Goal: Transaction & Acquisition: Purchase product/service

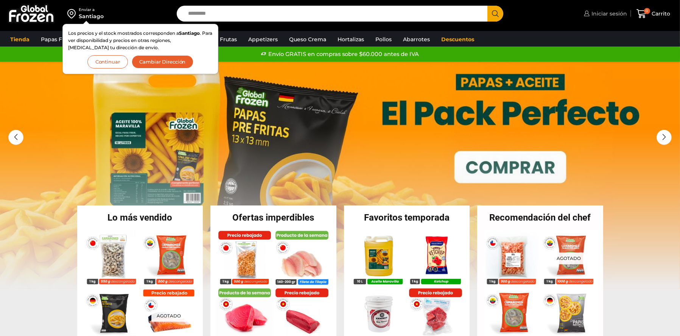
click at [598, 10] on span "Iniciar sesión" at bounding box center [607, 14] width 37 height 8
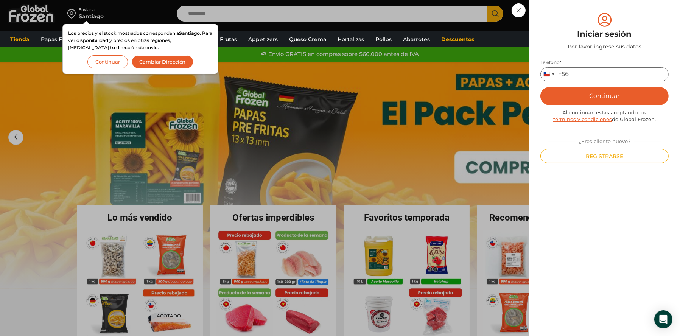
click at [595, 76] on input "Teléfono *" at bounding box center [604, 74] width 128 height 14
type input "*********"
click at [584, 99] on button "Continuar" at bounding box center [604, 96] width 128 height 18
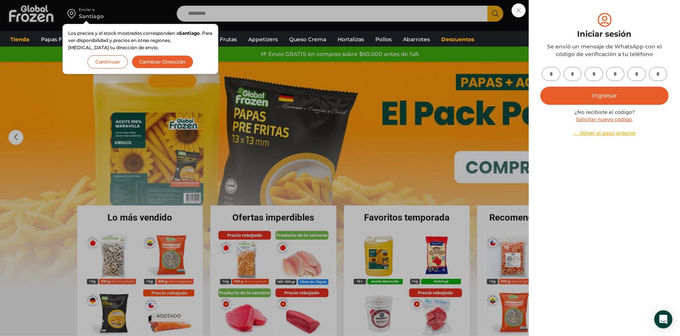
click at [110, 66] on button "Continuar" at bounding box center [107, 61] width 40 height 13
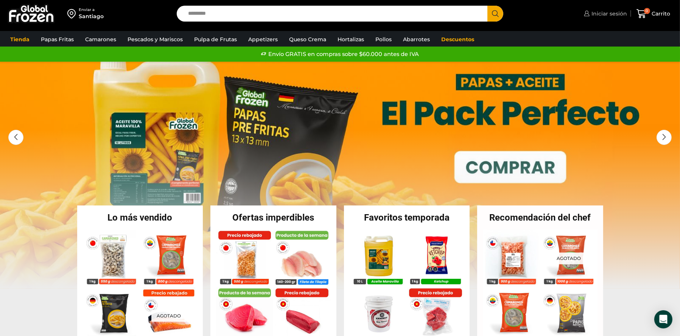
click at [592, 19] on link "Iniciar sesión" at bounding box center [604, 13] width 45 height 15
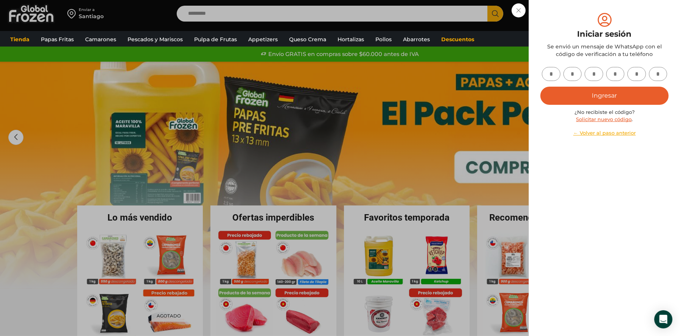
click at [554, 73] on input "text" at bounding box center [550, 74] width 19 height 14
type input "*"
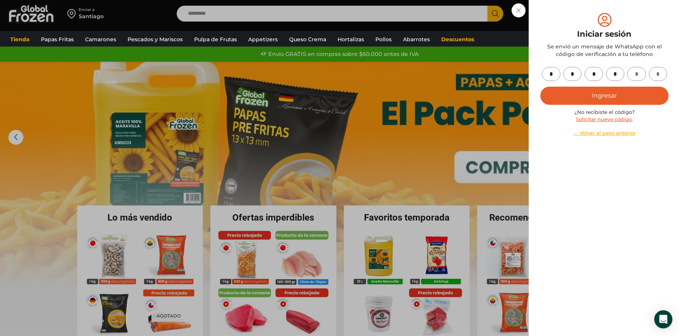
type input "*"
click at [579, 96] on button "Ingresar" at bounding box center [604, 96] width 128 height 18
click at [569, 88] on button "Ingresar" at bounding box center [604, 96] width 128 height 18
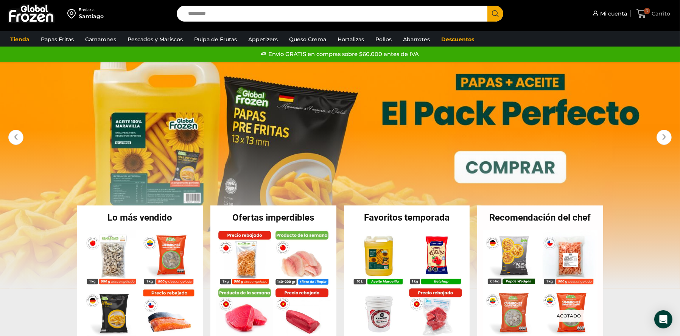
click at [648, 15] on span "3" at bounding box center [642, 14] width 13 height 10
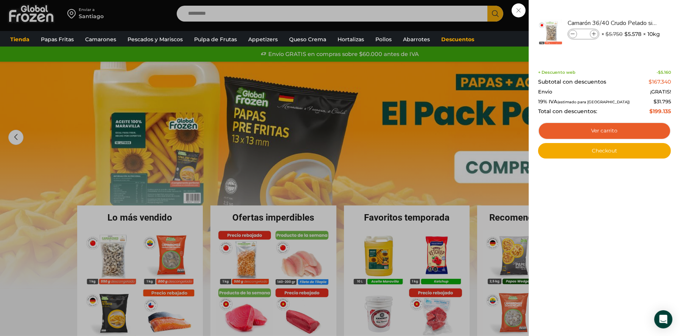
click at [634, 23] on div "3 Carrito 3 3 Shopping Cart * $" at bounding box center [653, 14] width 38 height 18
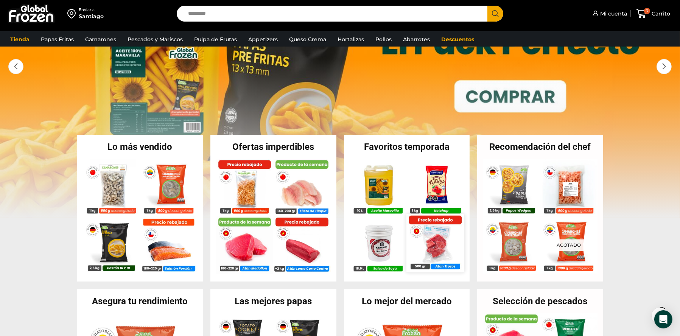
scroll to position [76, 0]
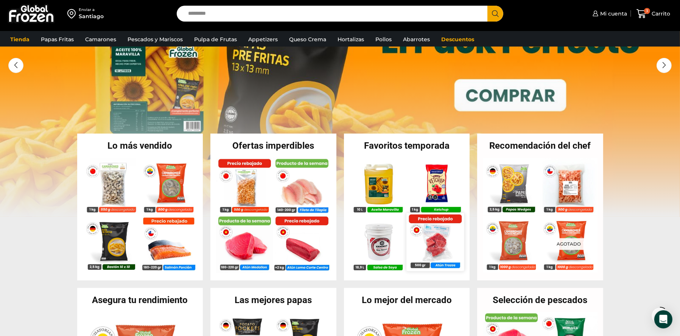
click at [436, 245] on img at bounding box center [434, 241] width 57 height 57
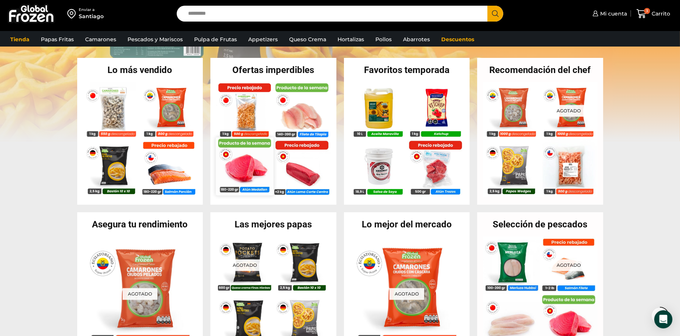
click at [244, 163] on img at bounding box center [244, 165] width 57 height 57
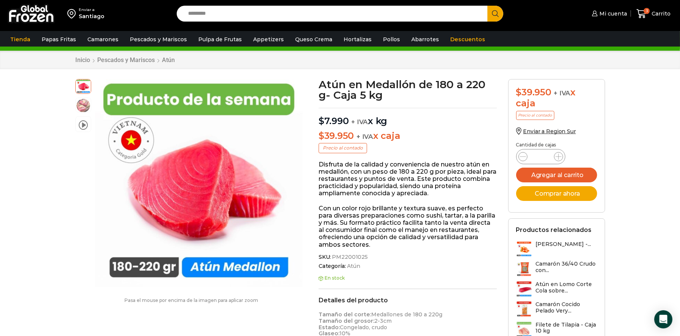
scroll to position [38, 0]
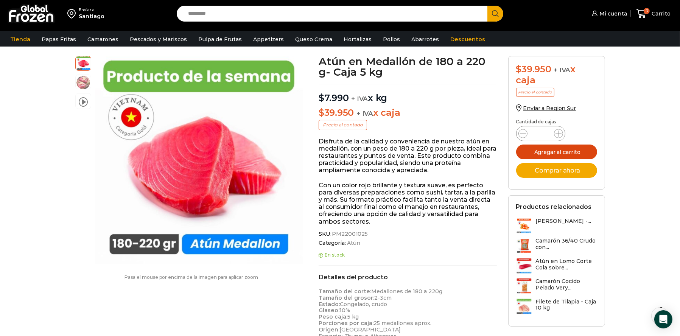
click at [569, 154] on button "Agregar al carrito" at bounding box center [556, 151] width 81 height 15
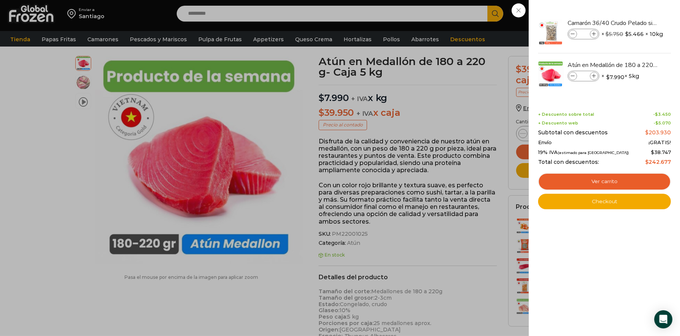
click at [634, 23] on div "4 Carrito 4 4 Shopping Cart *" at bounding box center [653, 14] width 38 height 18
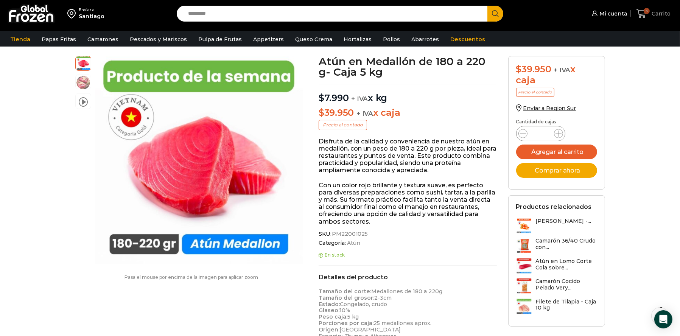
click at [651, 14] on span "Carrito" at bounding box center [659, 14] width 21 height 8
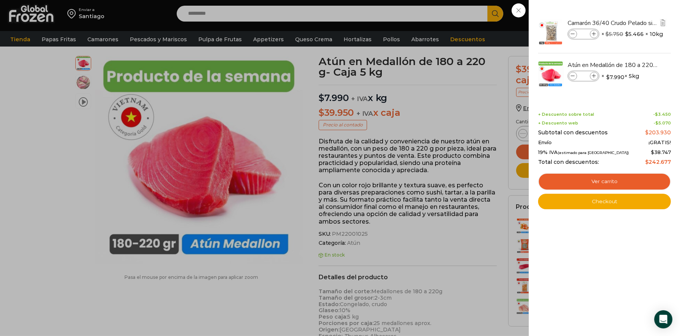
click at [596, 32] on icon at bounding box center [594, 34] width 4 height 4
type input "*"
click at [580, 207] on link "Checkout" at bounding box center [604, 202] width 133 height 16
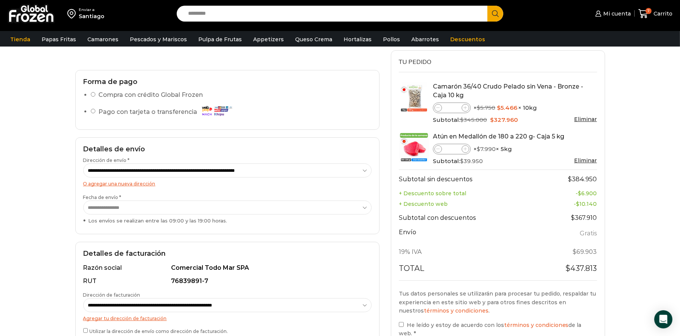
scroll to position [76, 0]
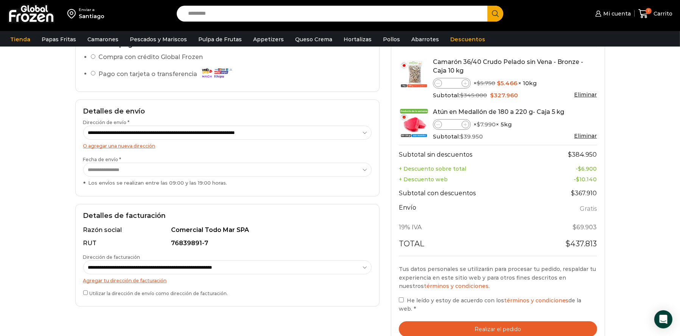
click at [178, 272] on select "**********" at bounding box center [227, 267] width 288 height 14
select select "*"
click at [83, 264] on select "**********" at bounding box center [227, 267] width 288 height 14
click at [258, 170] on select "**********" at bounding box center [227, 170] width 288 height 14
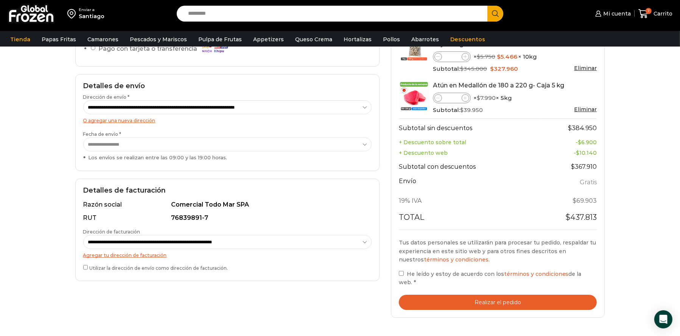
scroll to position [0, 0]
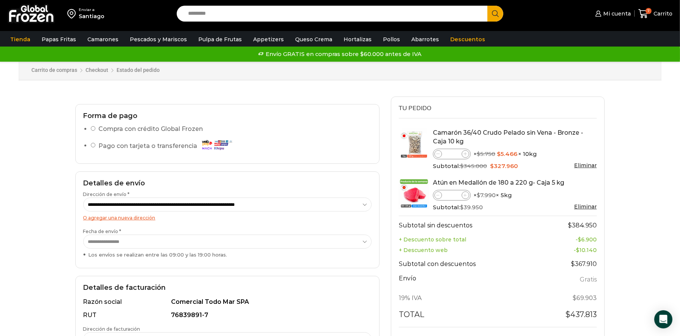
click at [175, 245] on select "**********" at bounding box center [227, 241] width 288 height 14
click at [285, 114] on h2 "Forma de pago" at bounding box center [227, 116] width 288 height 8
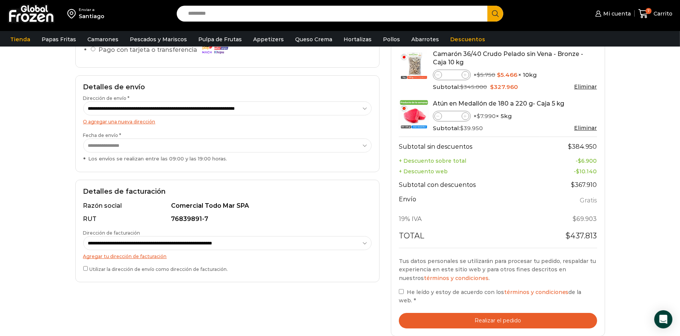
scroll to position [113, 0]
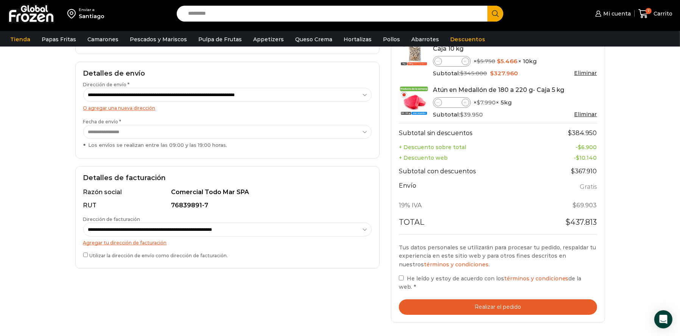
click at [425, 309] on button "Realizar el pedido" at bounding box center [498, 307] width 198 height 16
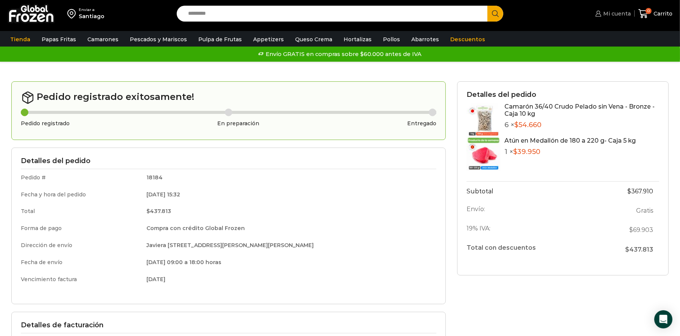
click at [621, 16] on span "Mi cuenta" at bounding box center [615, 14] width 29 height 8
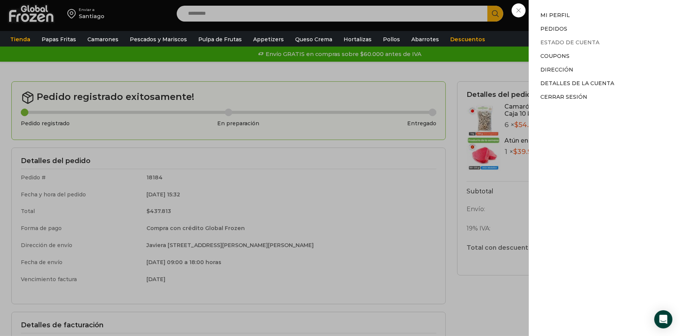
click at [563, 39] on link "Estado de Cuenta" at bounding box center [569, 42] width 59 height 7
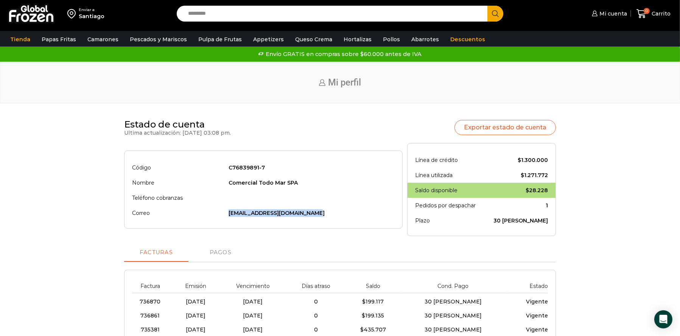
drag, startPoint x: 230, startPoint y: 212, endPoint x: 330, endPoint y: 217, distance: 100.4
click at [330, 217] on td "[EMAIL_ADDRESS][DOMAIN_NAME]" at bounding box center [310, 212] width 170 height 15
click at [225, 219] on th "Correo" at bounding box center [178, 212] width 93 height 15
drag, startPoint x: 258, startPoint y: 215, endPoint x: 301, endPoint y: 216, distance: 43.1
click at [296, 216] on td "[EMAIL_ADDRESS][DOMAIN_NAME]" at bounding box center [310, 212] width 170 height 15
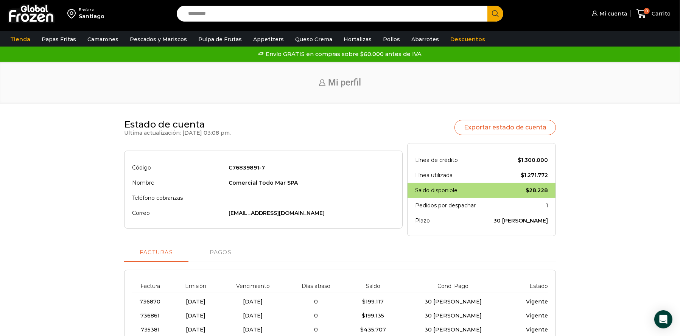
click at [318, 209] on td "[EMAIL_ADDRESS][DOMAIN_NAME]" at bounding box center [310, 212] width 170 height 15
